Goal: Transaction & Acquisition: Purchase product/service

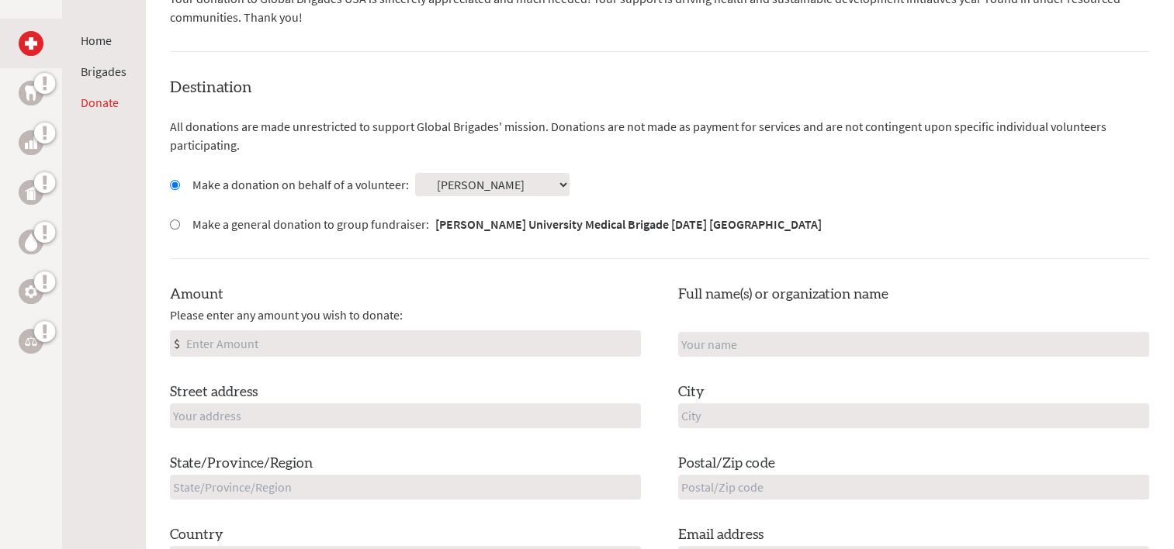
scroll to position [390, 0]
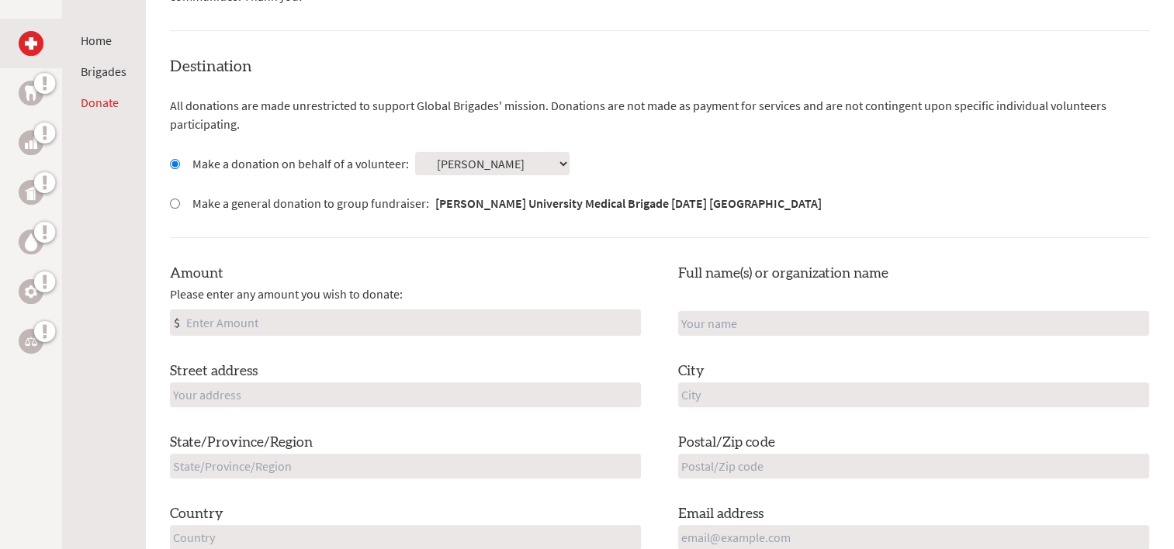
click at [275, 327] on input "Amount" at bounding box center [411, 322] width 457 height 25
type input "250"
click at [556, 261] on div "Destination All donations are made unrestricted to support Global Brigades' mis…" at bounding box center [659, 316] width 979 height 520
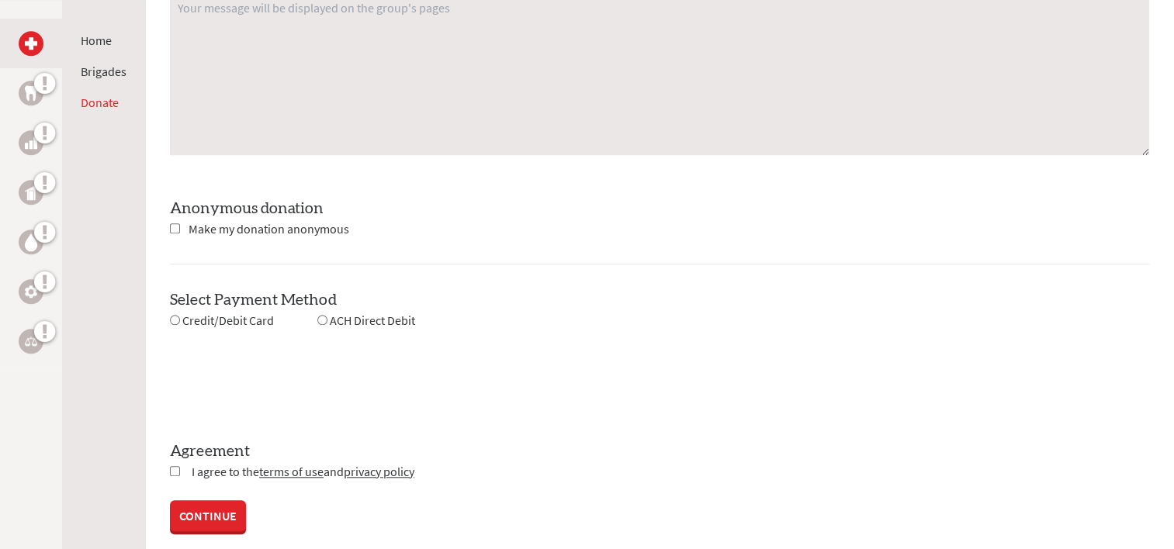
scroll to position [1315, 0]
click at [251, 321] on span "Credit/Debit Card" at bounding box center [228, 319] width 92 height 16
click at [177, 320] on input "radio" at bounding box center [175, 319] width 10 height 10
radio input "true"
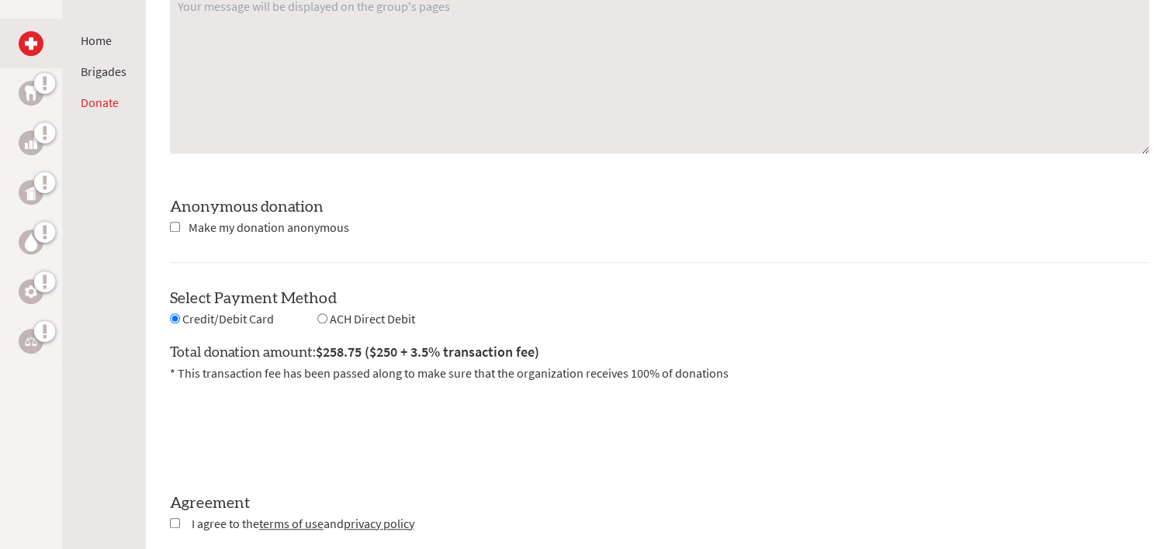
click at [320, 316] on input "radio" at bounding box center [322, 319] width 10 height 10
radio input "true"
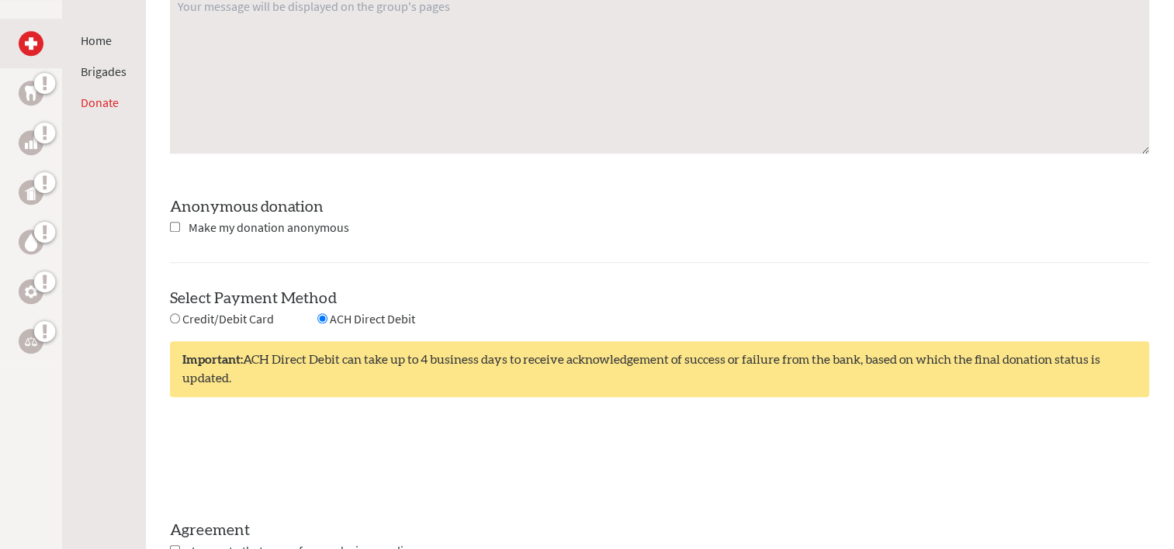
click at [175, 317] on input "radio" at bounding box center [175, 319] width 10 height 10
radio input "true"
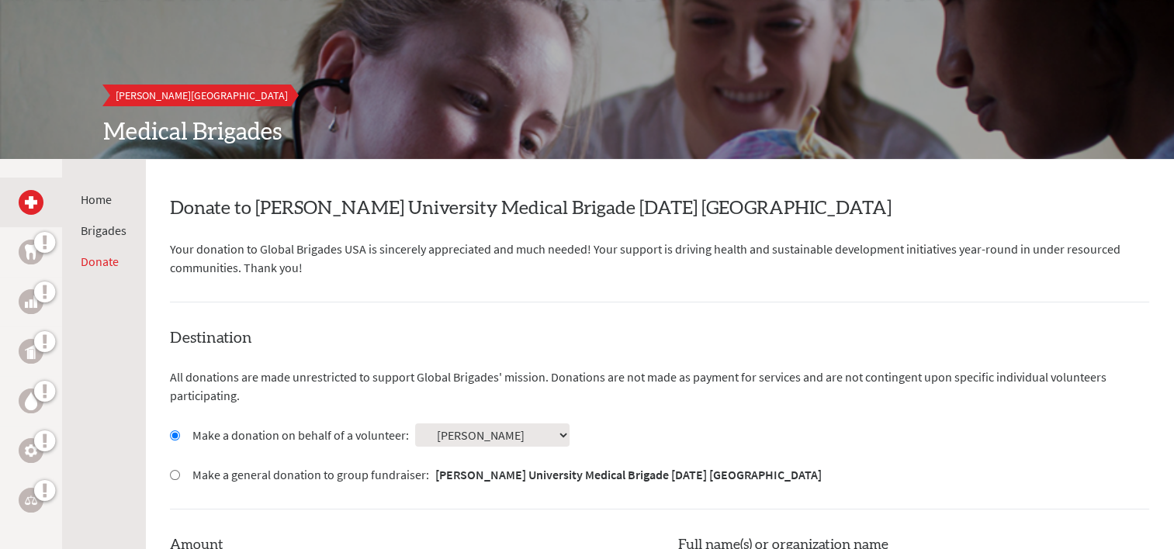
scroll to position [0, 0]
